Goal: Task Accomplishment & Management: Use online tool/utility

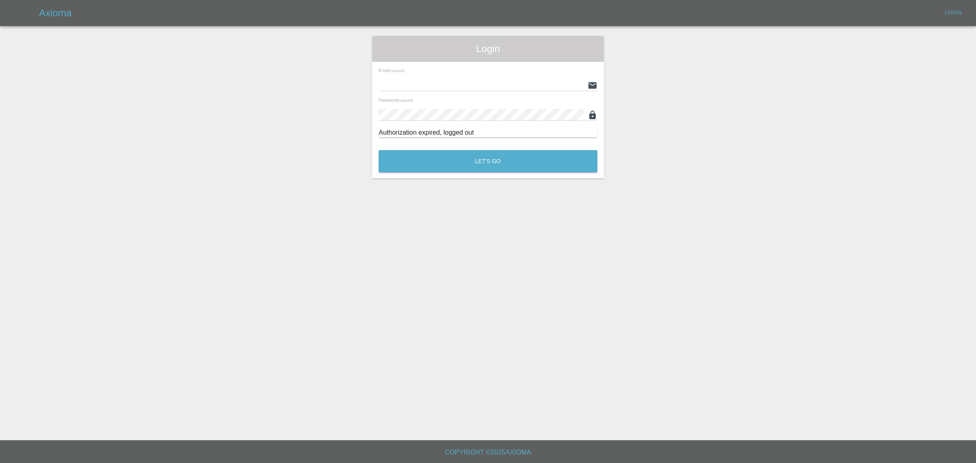
type input "[PERSON_NAME][EMAIL_ADDRESS][DOMAIN_NAME]"
click at [521, 157] on button "Let's Go" at bounding box center [487, 161] width 219 height 22
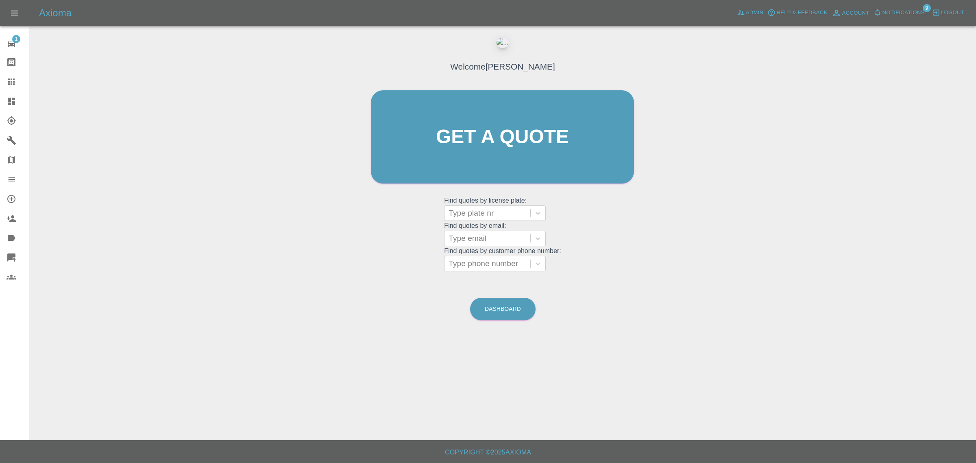
click at [491, 244] on div at bounding box center [487, 238] width 78 height 11
paste input "[EMAIL_ADDRESS][DOMAIN_NAME]"
click at [489, 259] on div "No options" at bounding box center [495, 259] width 102 height 16
type input "t"
paste input "[EMAIL_ADDRESS][DOMAIN_NAME]"
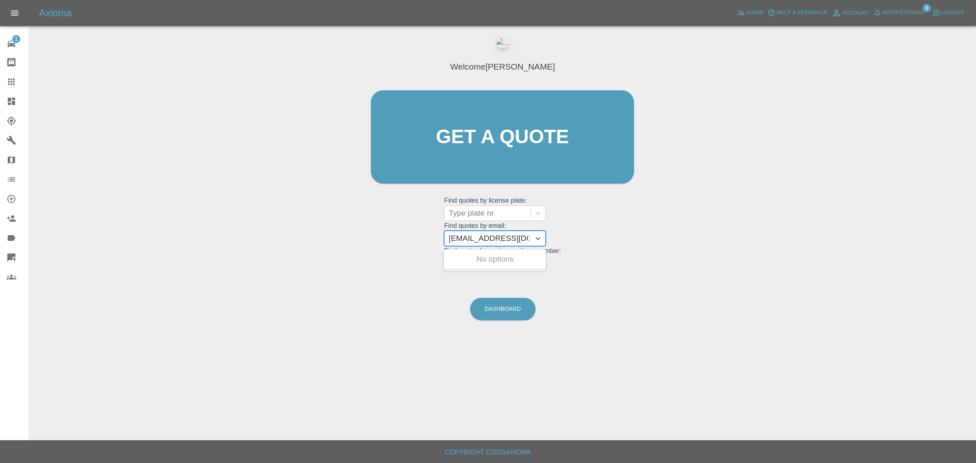
type input "[EMAIL_ADDRESS][DOMAIN_NAME]"
click at [465, 211] on div at bounding box center [487, 212] width 78 height 11
paste input "LA59VFC"
type input "LA59VFC"
paste input "LA59VFC"
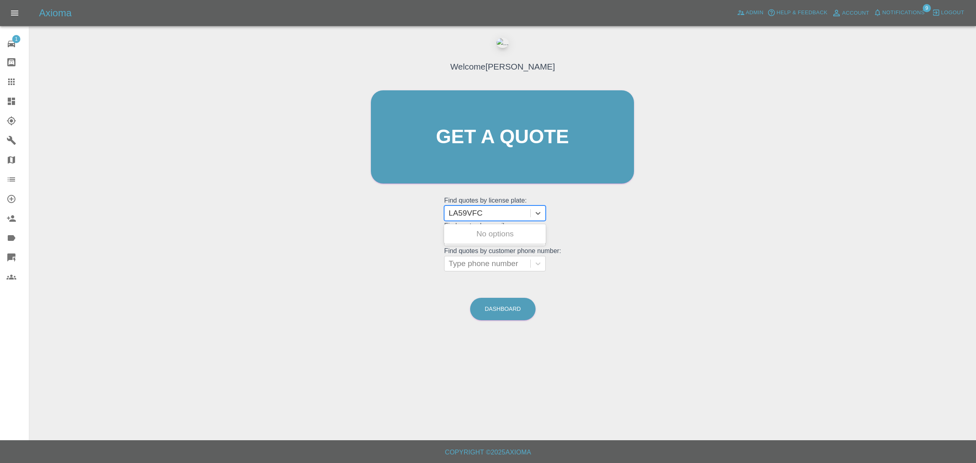
type input "LA59VFC"
click at [461, 211] on div at bounding box center [487, 212] width 78 height 11
paste input "LA59VFC"
type input "LA59VFC"
click at [417, 230] on div "Welcome [PERSON_NAME] Get a quote Get a quote Find quotes by license plate: Use…" at bounding box center [502, 165] width 280 height 219
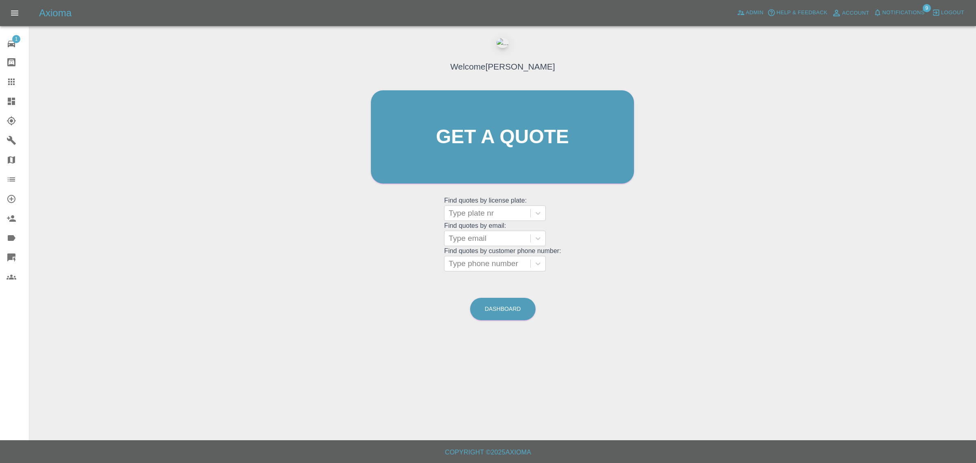
click at [476, 213] on div at bounding box center [487, 212] width 78 height 11
paste input "LA59VFC"
type input "L"
